Goal: Task Accomplishment & Management: Use online tool/utility

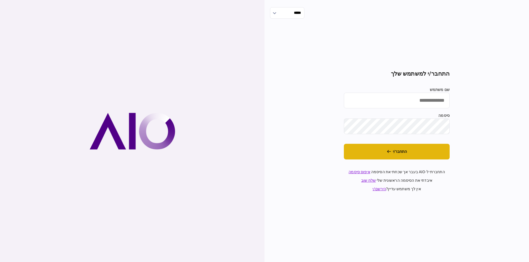
drag, startPoint x: 392, startPoint y: 152, endPoint x: 395, endPoint y: 150, distance: 4.0
click at [393, 151] on button "התחבר/י" at bounding box center [397, 152] width 106 height 16
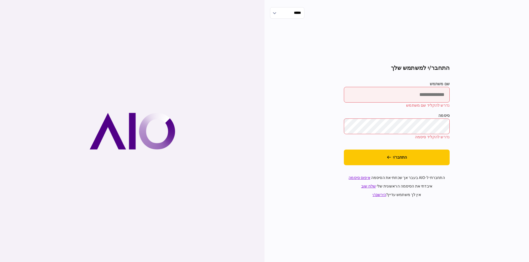
click at [428, 90] on input "שם משתמש" at bounding box center [397, 95] width 106 height 16
type input "*********"
click at [407, 156] on button "התחבר/י" at bounding box center [397, 158] width 106 height 16
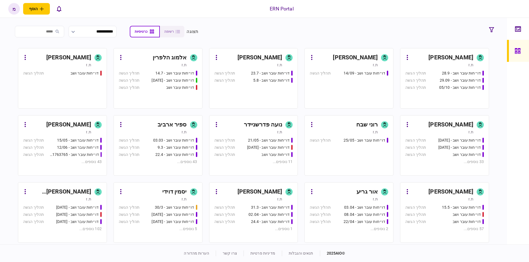
click at [271, 54] on div "[PERSON_NAME]" at bounding box center [259, 57] width 45 height 9
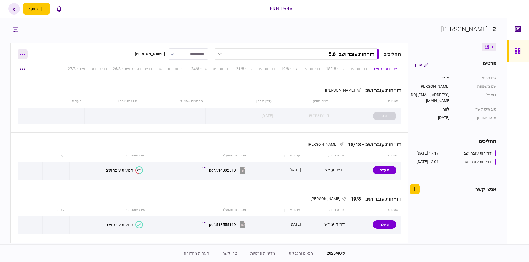
click at [25, 50] on button "button" at bounding box center [23, 54] width 10 height 10
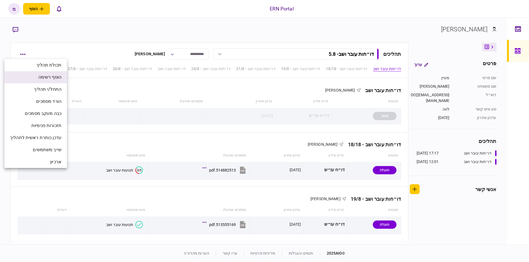
click at [38, 80] on li "הוסף רשימה" at bounding box center [35, 77] width 63 height 12
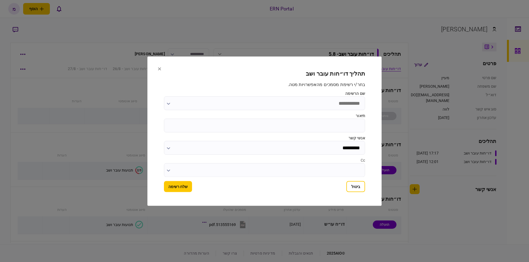
click at [308, 97] on input "שם הרשימה" at bounding box center [264, 103] width 201 height 14
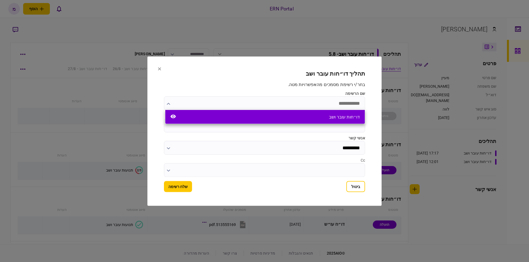
click at [329, 118] on div "דו״חות עובר ושב" at bounding box center [344, 117] width 31 height 5
type input "**********"
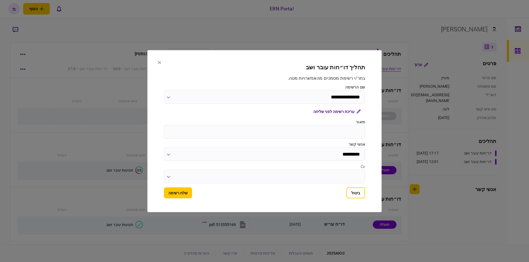
click at [330, 125] on label "תיאור" at bounding box center [264, 122] width 201 height 6
click at [330, 125] on input "תיאור" at bounding box center [264, 132] width 201 height 14
click at [327, 134] on input "תיאור" at bounding box center [264, 132] width 201 height 14
type input "*****"
click at [179, 198] on button "שלח רשימה" at bounding box center [178, 193] width 28 height 11
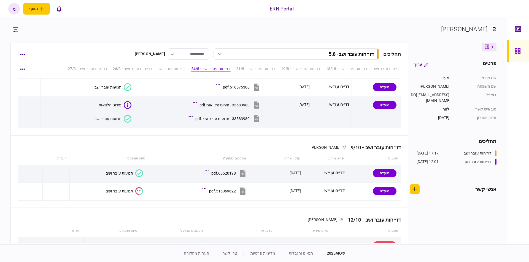
scroll to position [1802, 0]
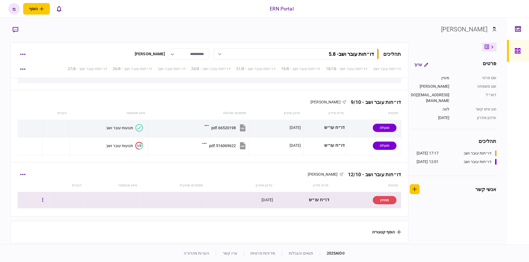
click at [50, 201] on td at bounding box center [34, 200] width 32 height 17
click at [48, 199] on button "button" at bounding box center [43, 201] width 10 height 10
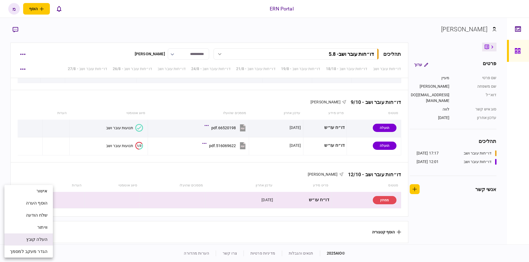
click at [41, 243] on span "העלה קובץ" at bounding box center [36, 240] width 21 height 7
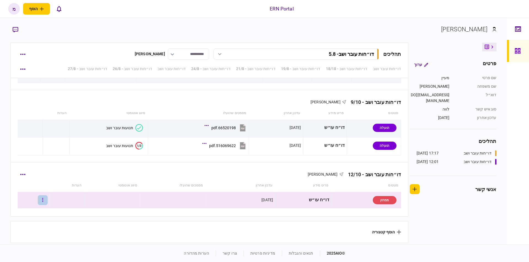
click at [43, 198] on icon "button" at bounding box center [42, 200] width 1 height 4
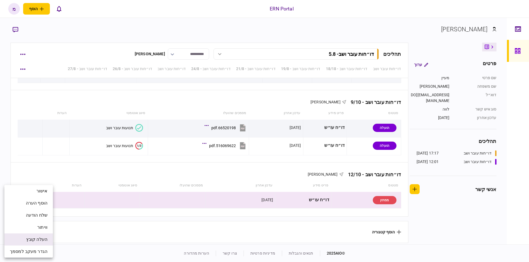
click at [32, 237] on span "העלה קובץ" at bounding box center [36, 240] width 21 height 7
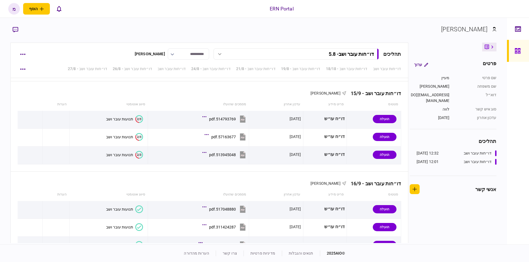
scroll to position [1803, 0]
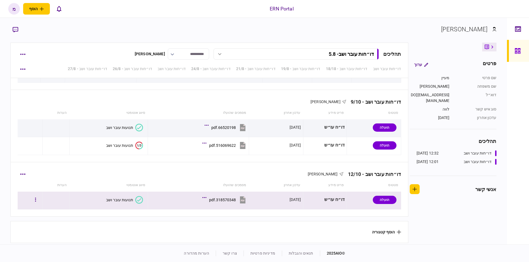
click at [136, 196] on icon at bounding box center [139, 200] width 8 height 8
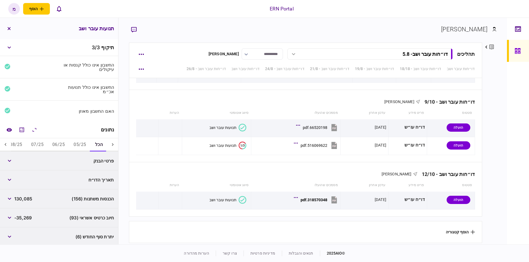
click at [34, 144] on button "07/25" at bounding box center [37, 145] width 21 height 13
click at [5, 144] on icon at bounding box center [6, 145] width 6 height 6
click at [24, 129] on icon "מחשבון" at bounding box center [21, 130] width 7 height 7
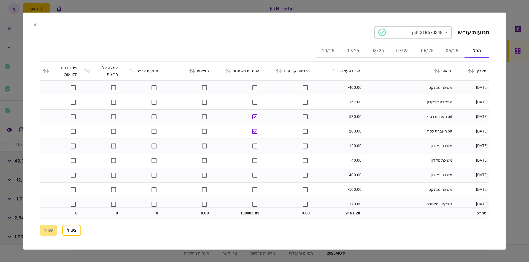
drag, startPoint x: 398, startPoint y: 48, endPoint x: 402, endPoint y: 43, distance: 6.5
click at [399, 48] on button "07/25" at bounding box center [402, 51] width 25 height 13
click at [411, 141] on td "דירקט- מצטבר" at bounding box center [408, 146] width 91 height 15
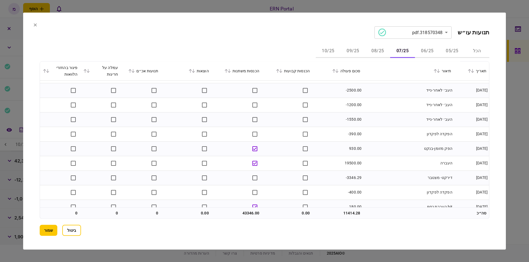
scroll to position [1319, 0]
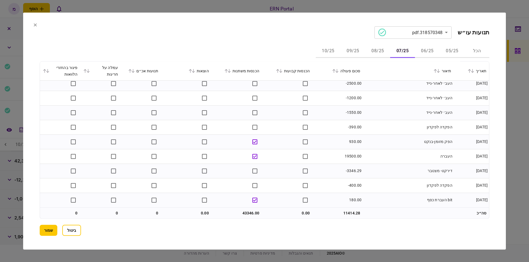
click at [250, 213] on td "43346.00" at bounding box center [237, 213] width 50 height 11
click at [251, 212] on td "43346.00" at bounding box center [237, 213] width 50 height 11
copy td "43346.00"
click at [376, 49] on button "08/25" at bounding box center [377, 51] width 25 height 13
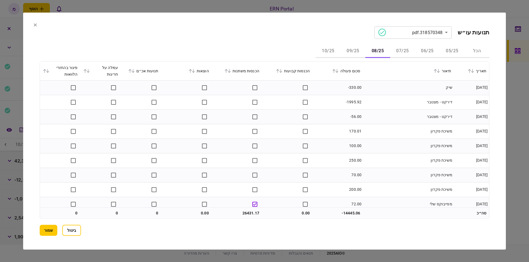
click at [410, 94] on td "שיק" at bounding box center [408, 87] width 91 height 15
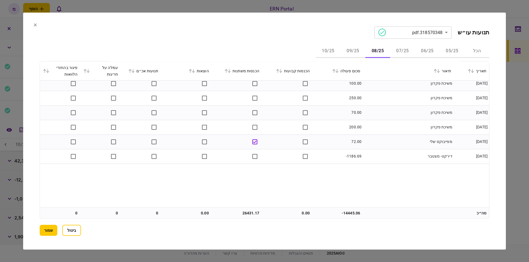
scroll to position [7, 0]
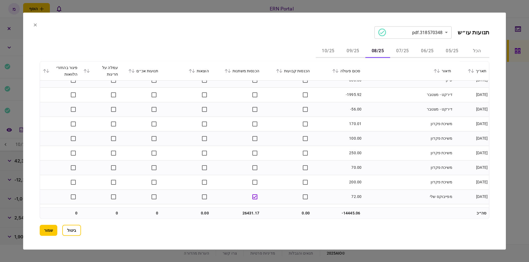
click at [375, 147] on td "משיכת פקדון" at bounding box center [408, 153] width 91 height 15
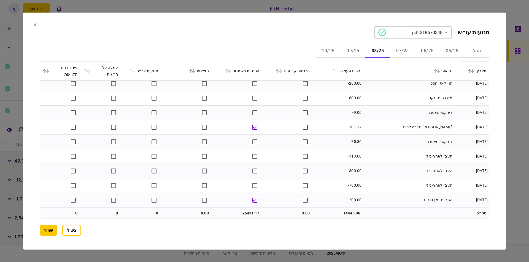
click at [245, 211] on td "26431.17" at bounding box center [237, 213] width 50 height 11
copy td "26431.17"
click at [346, 50] on button "09/25" at bounding box center [352, 51] width 25 height 13
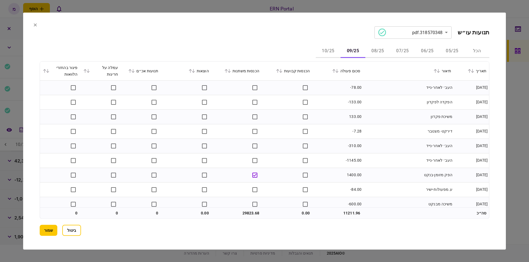
click at [370, 97] on td "הפקדה לפקדון" at bounding box center [408, 102] width 91 height 15
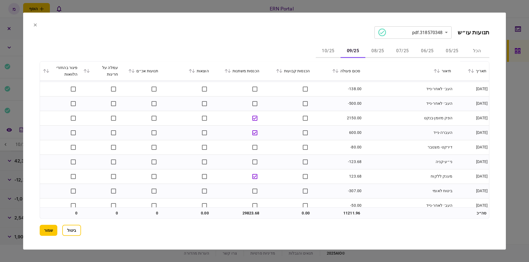
scroll to position [687, 0]
click at [400, 101] on td "העברה-נייד" at bounding box center [408, 101] width 91 height 15
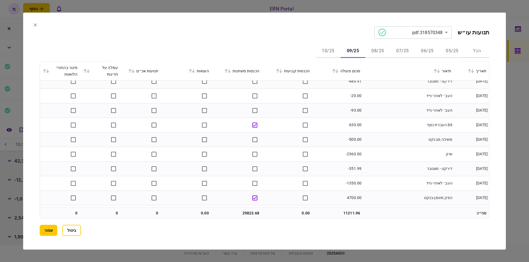
scroll to position [1027, 0]
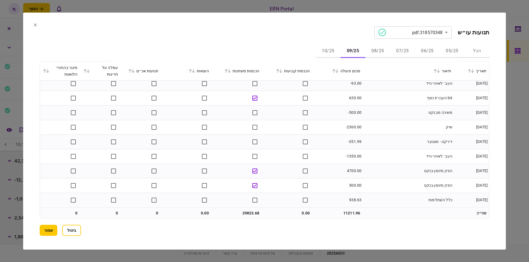
click at [246, 211] on td "29823.68" at bounding box center [237, 213] width 50 height 11
click at [245, 216] on td "29823.68" at bounding box center [237, 213] width 50 height 11
click at [324, 49] on button "10/25" at bounding box center [328, 51] width 25 height 13
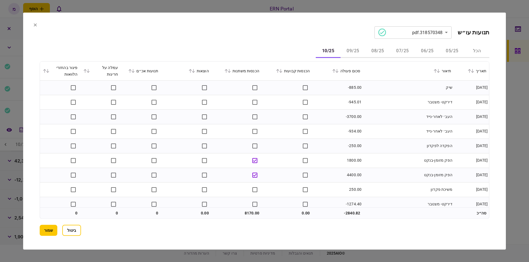
click at [385, 89] on td "שיק" at bounding box center [408, 87] width 91 height 15
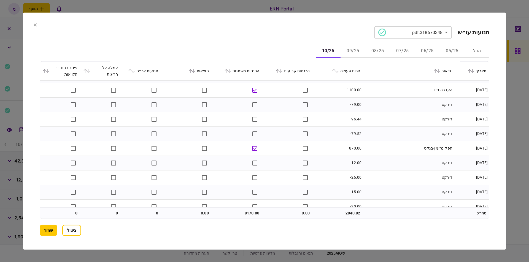
scroll to position [209, 0]
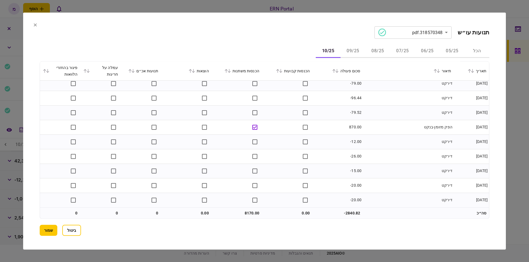
click at [250, 215] on td "8170.00" at bounding box center [237, 213] width 50 height 11
copy td "8170.00"
click at [49, 228] on button "שמור" at bounding box center [49, 230] width 18 height 11
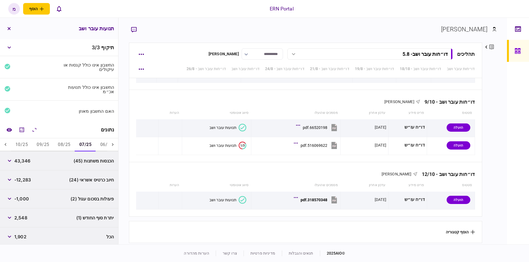
click at [17, 221] on div "2,548" at bounding box center [15, 218] width 23 height 10
copy span "2,548"
click at [64, 144] on button "08/25" at bounding box center [63, 145] width 21 height 13
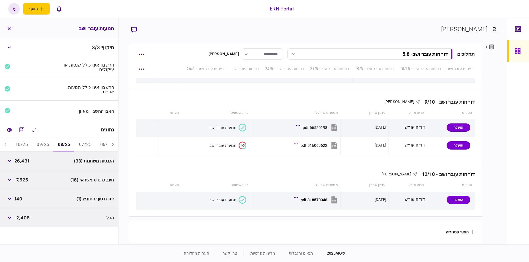
click at [18, 218] on span "-2,408" at bounding box center [21, 218] width 15 height 7
click at [18, 196] on span "140" at bounding box center [18, 199] width 8 height 7
copy span "140"
click at [36, 142] on button "09/25" at bounding box center [42, 145] width 21 height 13
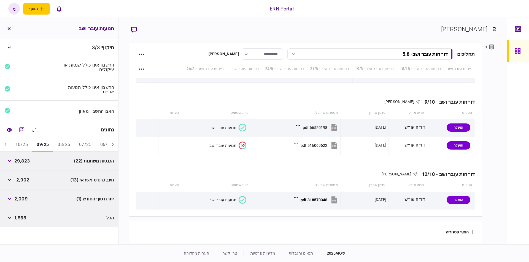
click at [20, 199] on span "2,009" at bounding box center [20, 199] width 13 height 7
copy span "2,009"
click at [21, 146] on button "10/25" at bounding box center [21, 145] width 21 height 13
click at [23, 196] on span "1,535" at bounding box center [20, 199] width 12 height 7
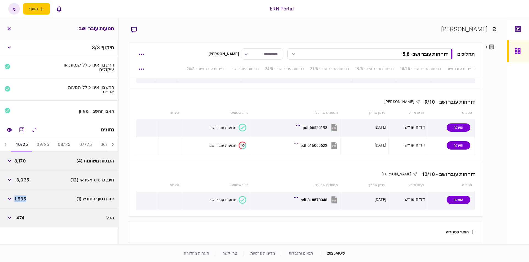
click at [23, 196] on span "1,535" at bounding box center [20, 199] width 12 height 7
copy span "1,535"
